Goal: Task Accomplishment & Management: Use online tool/utility

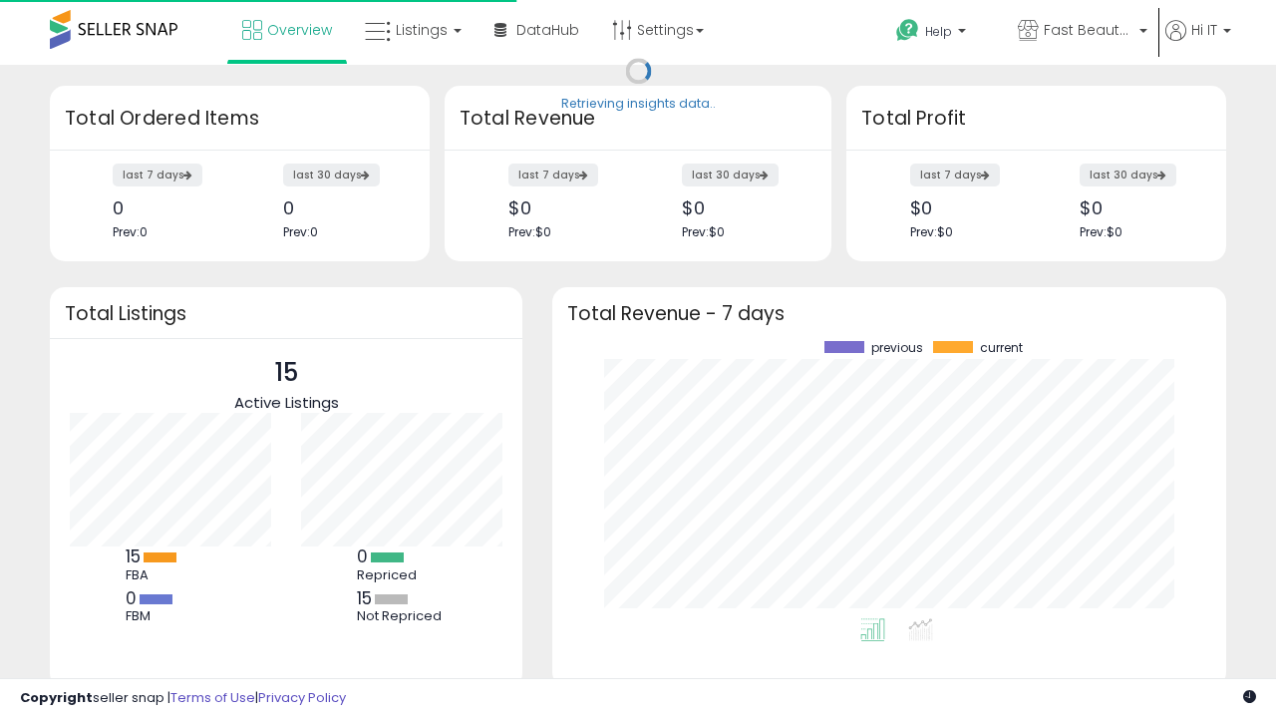
scroll to position [277, 634]
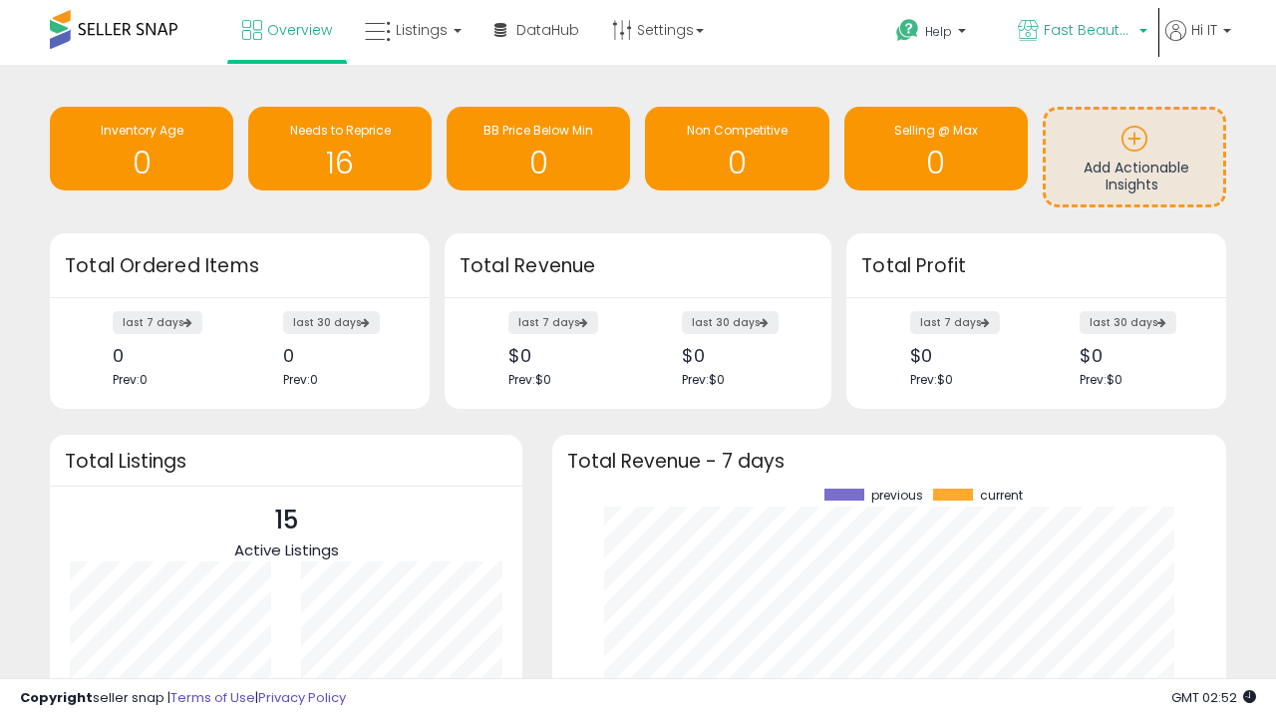
click at [1081, 32] on span "Fast Beauty ([GEOGRAPHIC_DATA])" at bounding box center [1089, 30] width 90 height 20
click at [0, 0] on span "Fast Beauty ([GEOGRAPHIC_DATA])" at bounding box center [0, 0] width 0 height 0
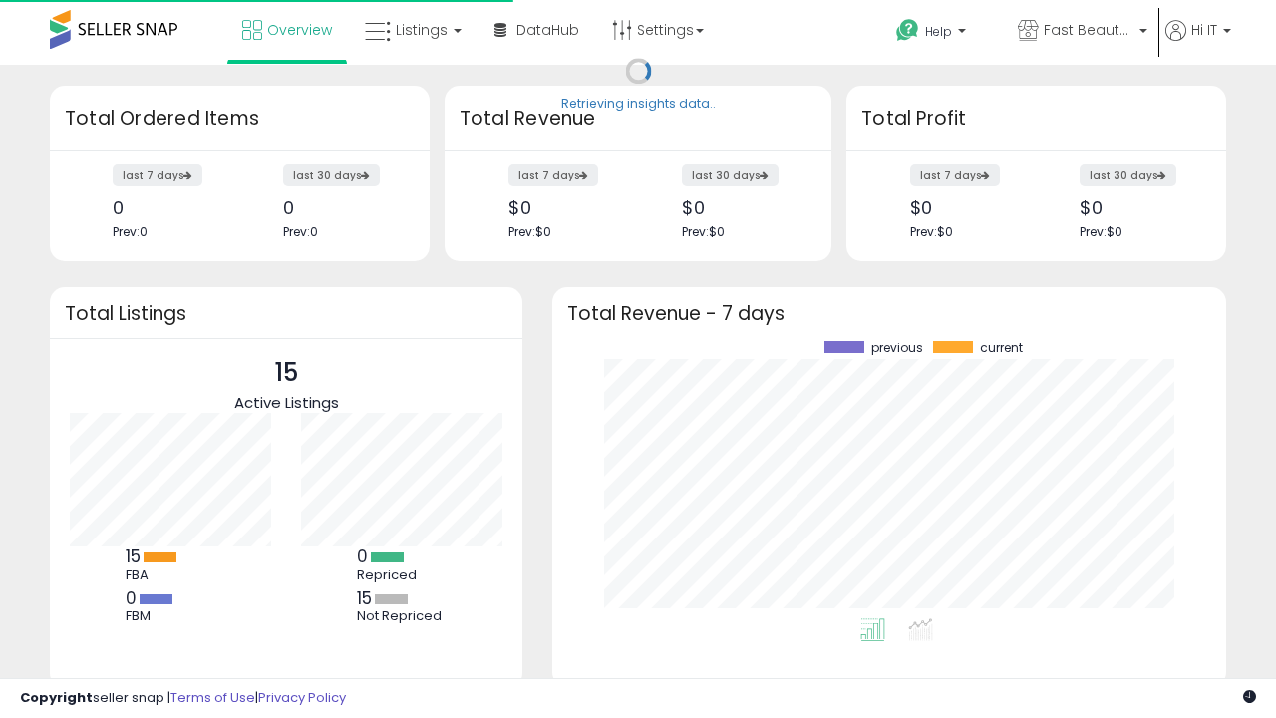
scroll to position [277, 634]
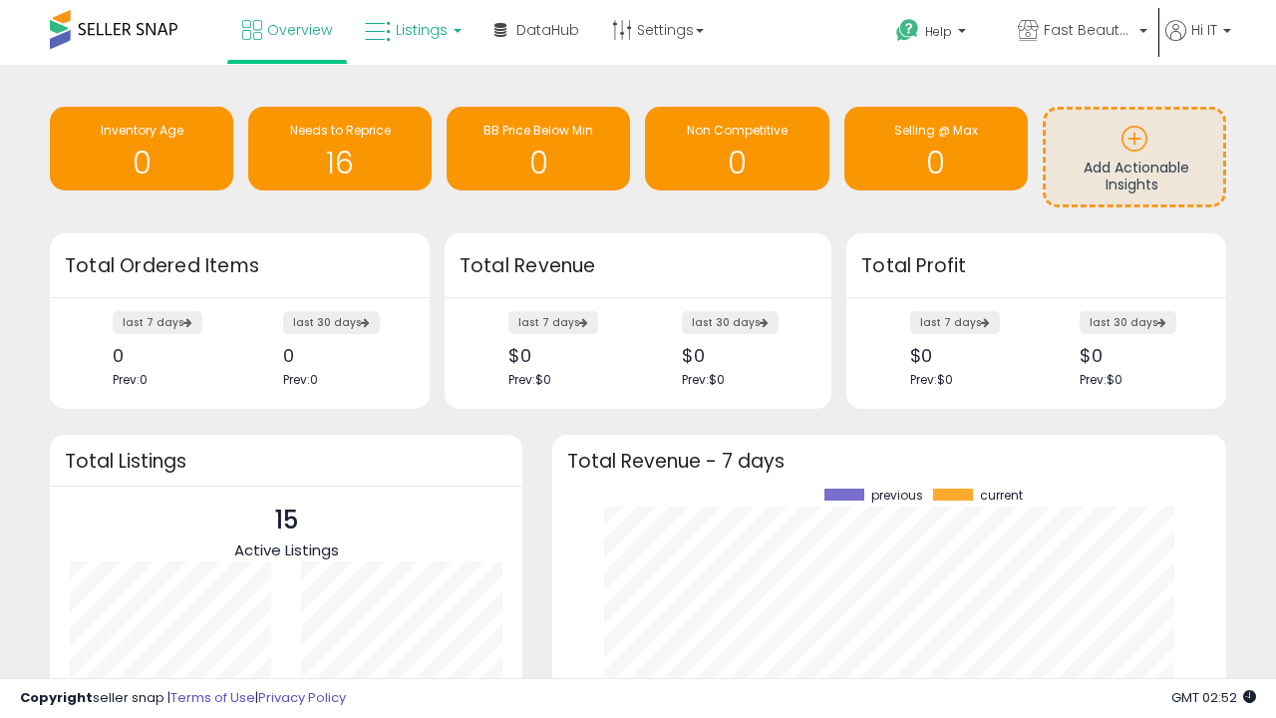
click at [411, 30] on span "Listings" at bounding box center [422, 30] width 52 height 20
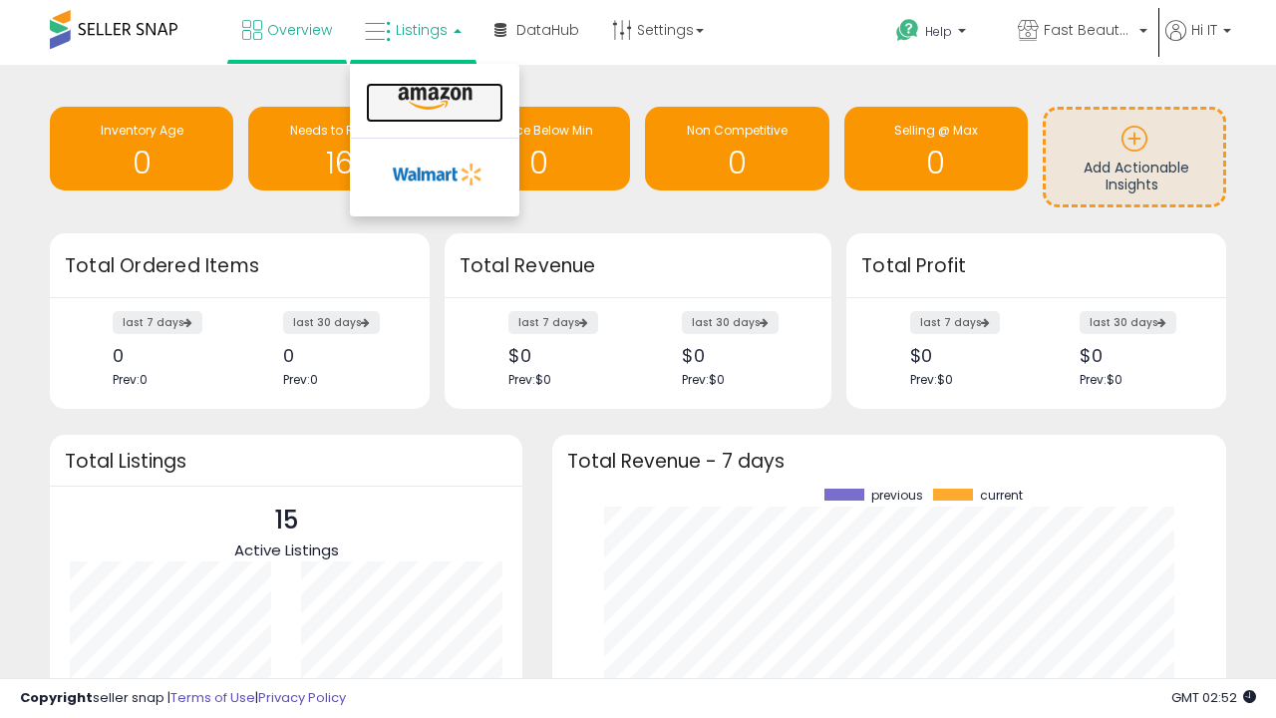
click at [433, 99] on icon at bounding box center [435, 99] width 87 height 26
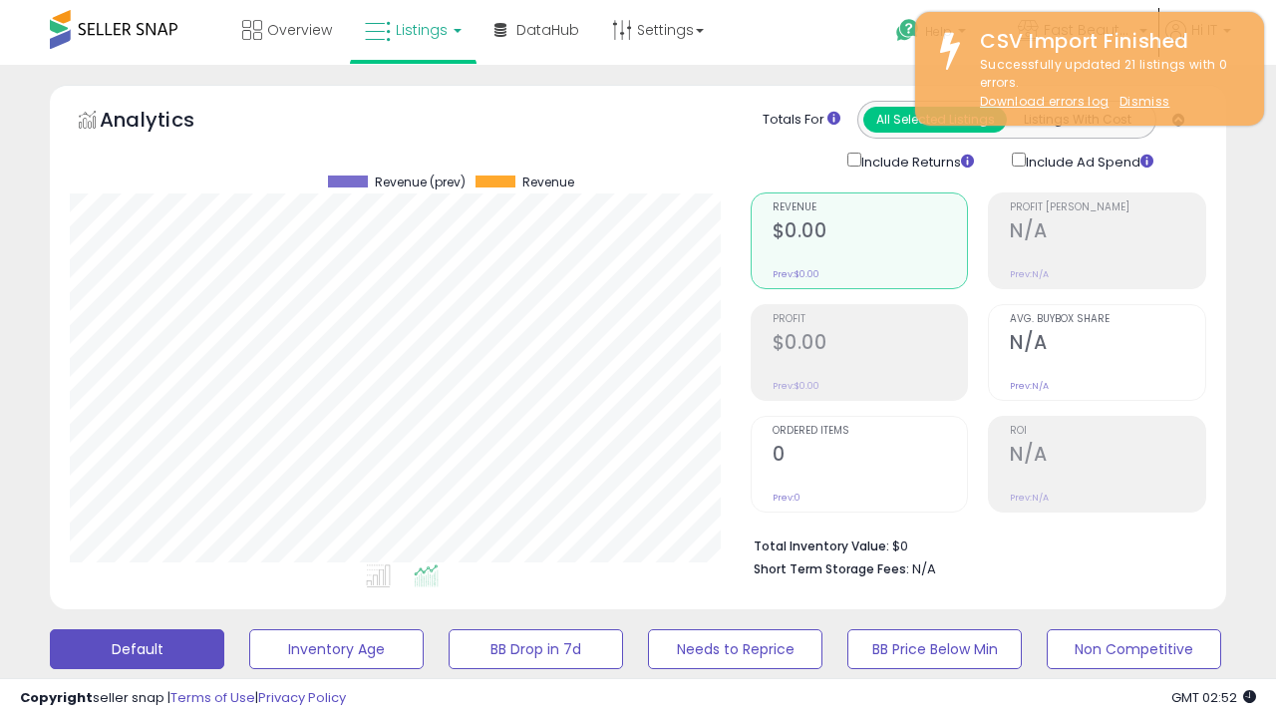
scroll to position [409, 680]
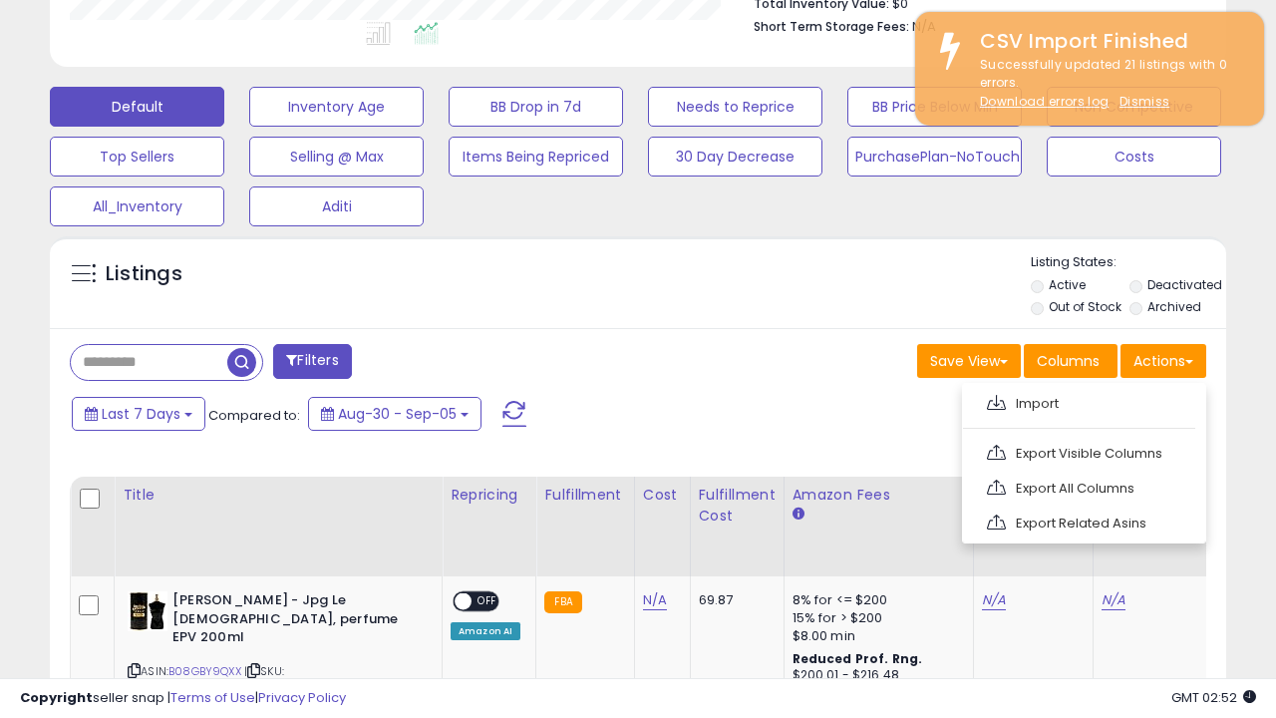
click at [996, 400] on span at bounding box center [996, 402] width 19 height 15
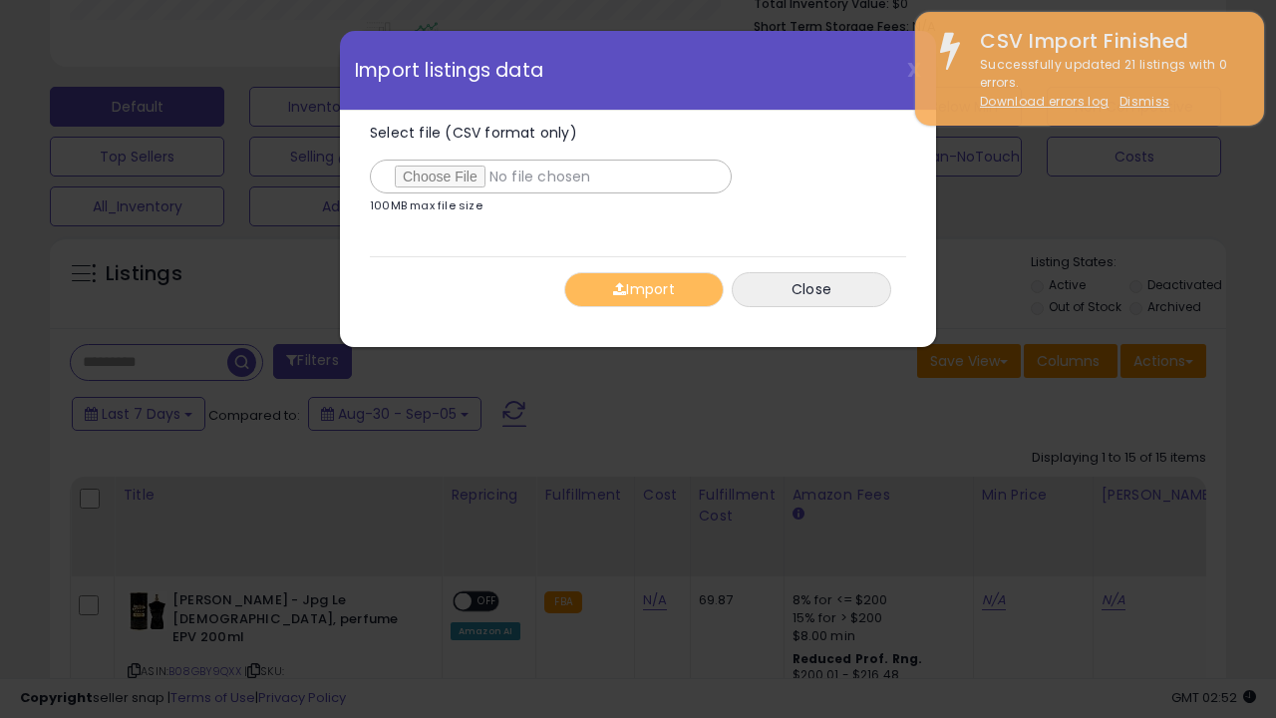
type input "**********"
click at [643, 289] on button "Import" at bounding box center [644, 289] width 160 height 35
